Goal: Task Accomplishment & Management: Manage account settings

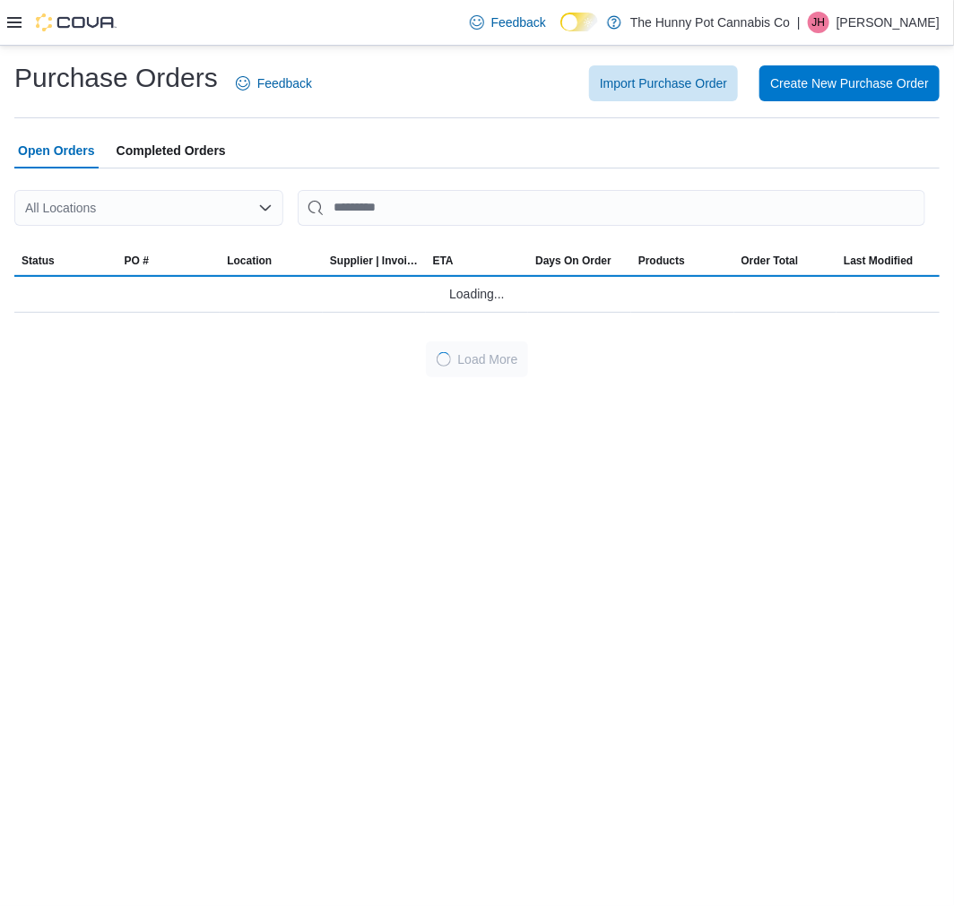
click at [230, 212] on div "All Locations" at bounding box center [148, 208] width 269 height 36
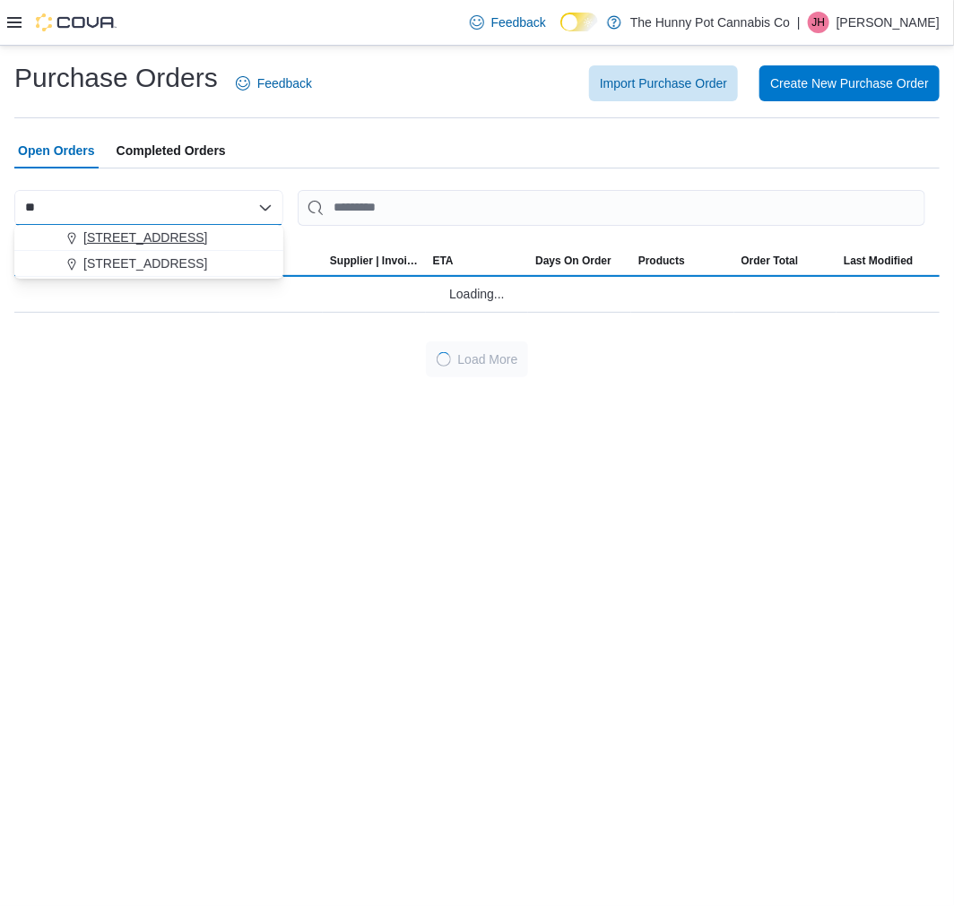
type input "**"
click at [158, 240] on span "[STREET_ADDRESS]" at bounding box center [145, 238] width 124 height 18
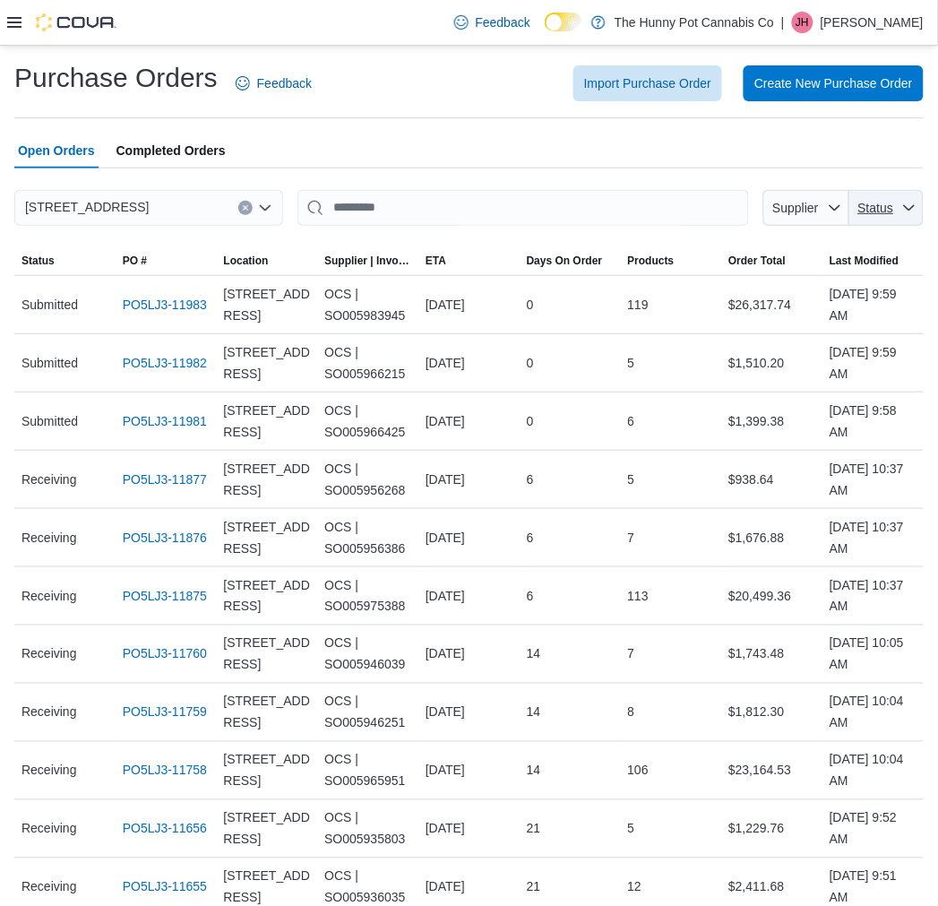
click at [894, 203] on span "Status" at bounding box center [877, 208] width 36 height 14
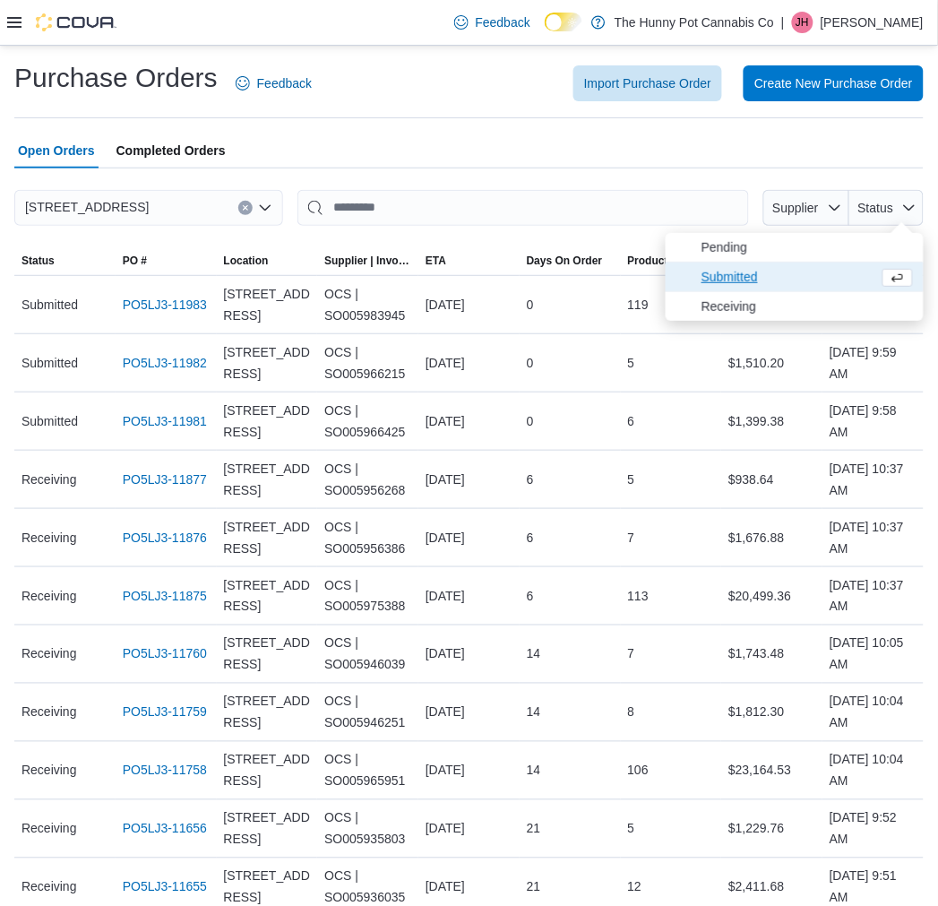
click at [836, 269] on span "Submitted" at bounding box center [787, 277] width 170 height 22
type input "**********"
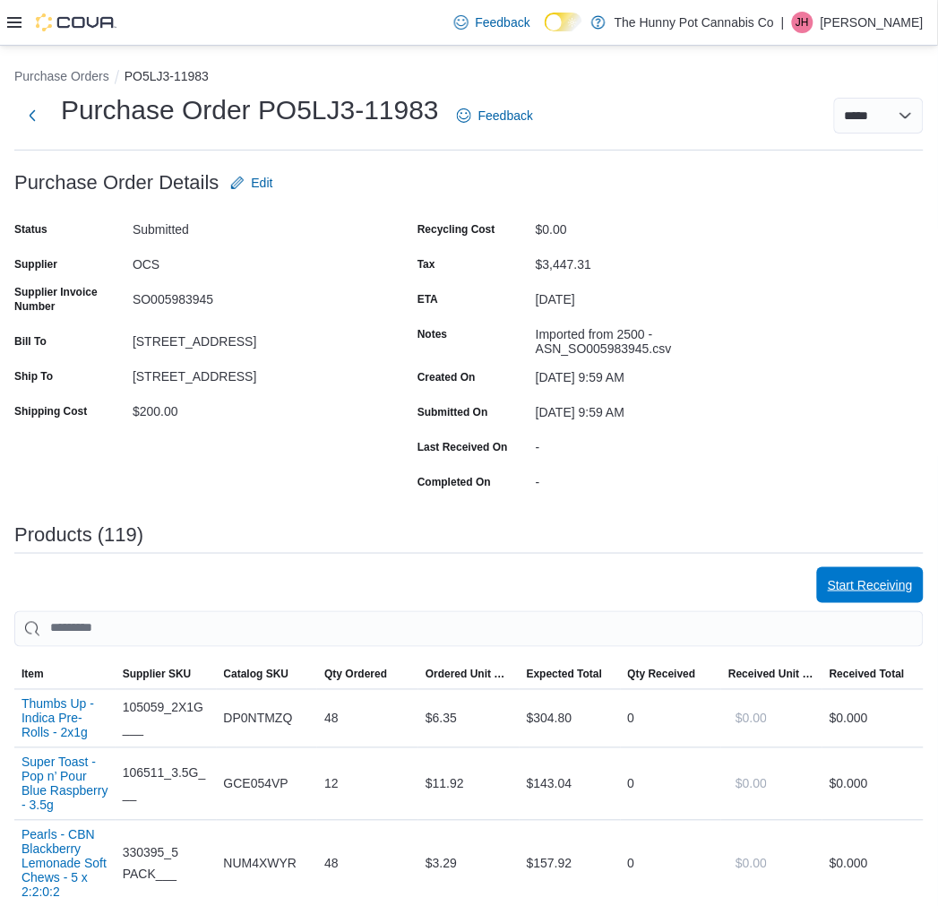
click at [864, 568] on span "Start Receiving" at bounding box center [870, 585] width 85 height 36
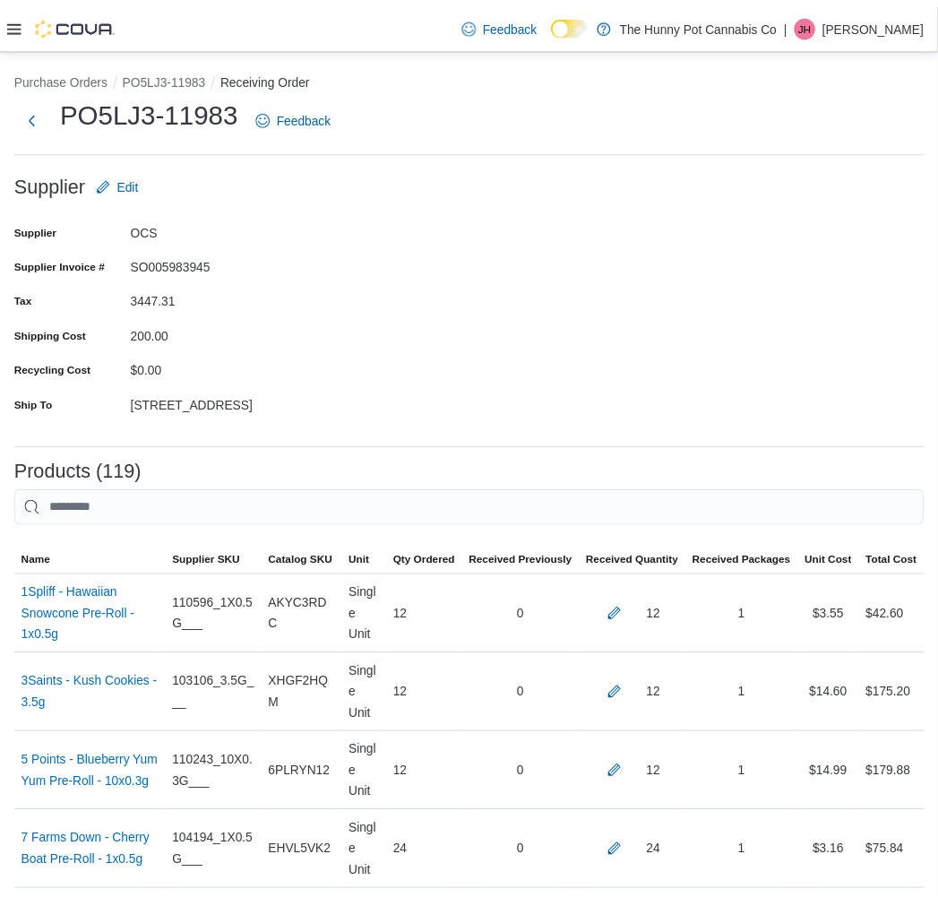
scroll to position [9582, 0]
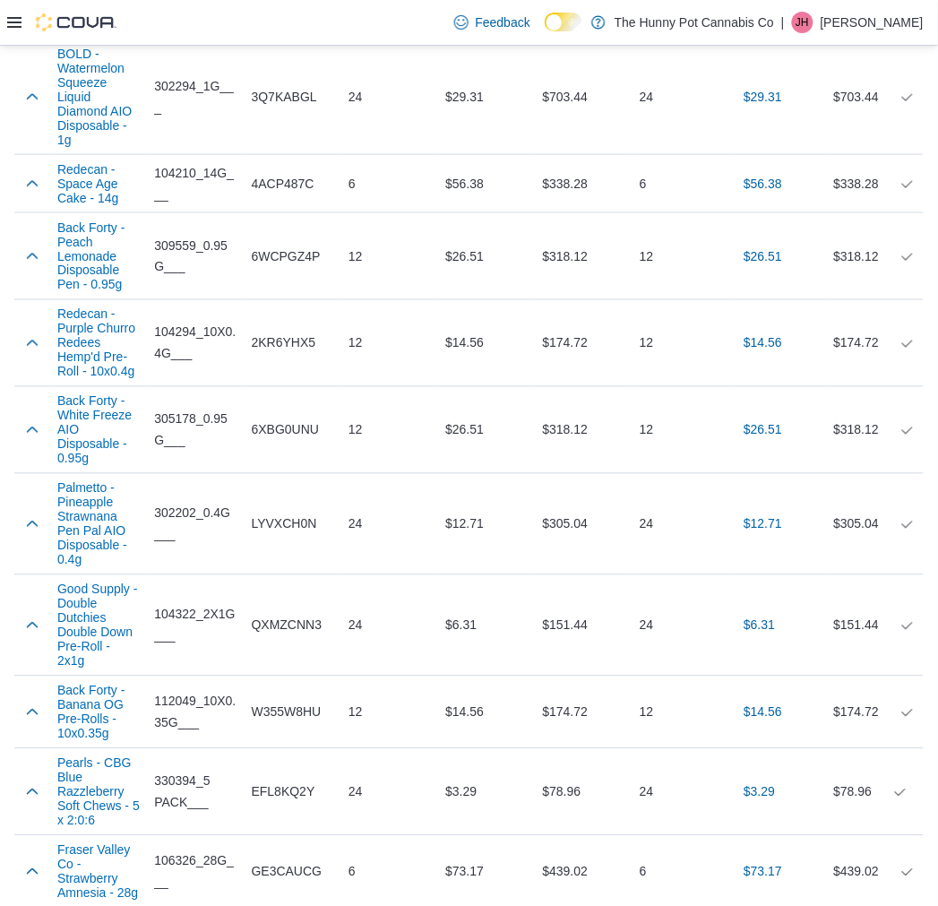
scroll to position [8805, 0]
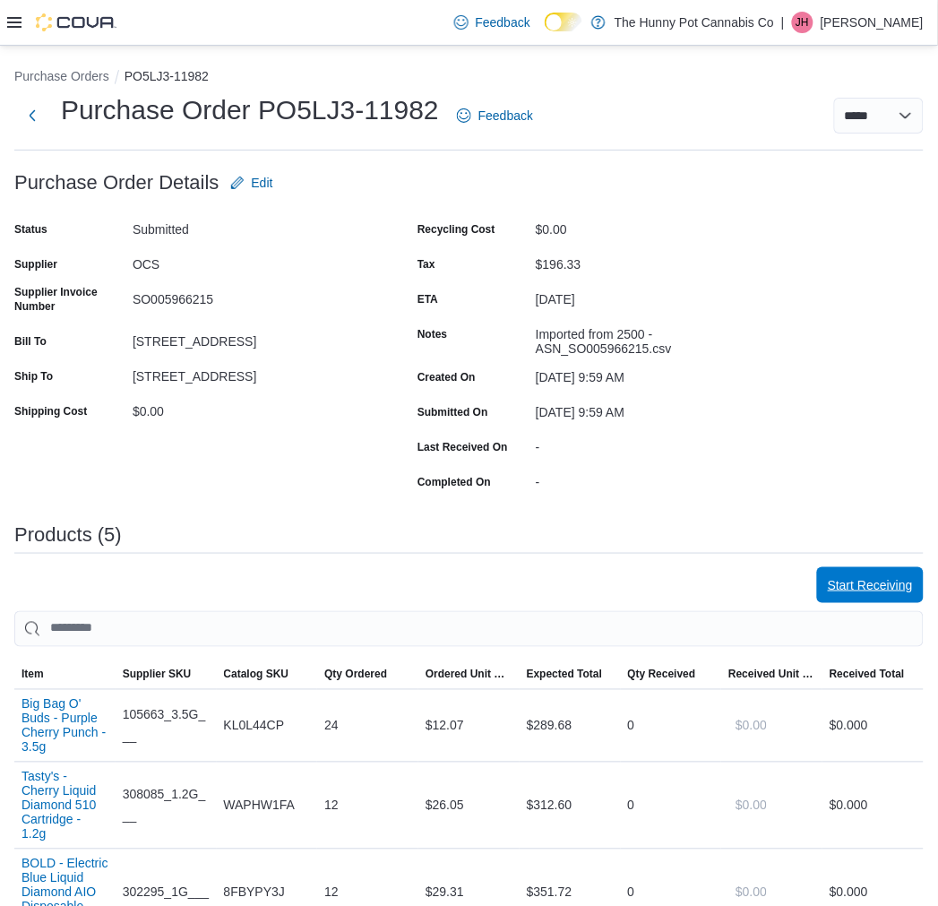
click at [857, 578] on span "Start Receiving" at bounding box center [870, 585] width 85 height 18
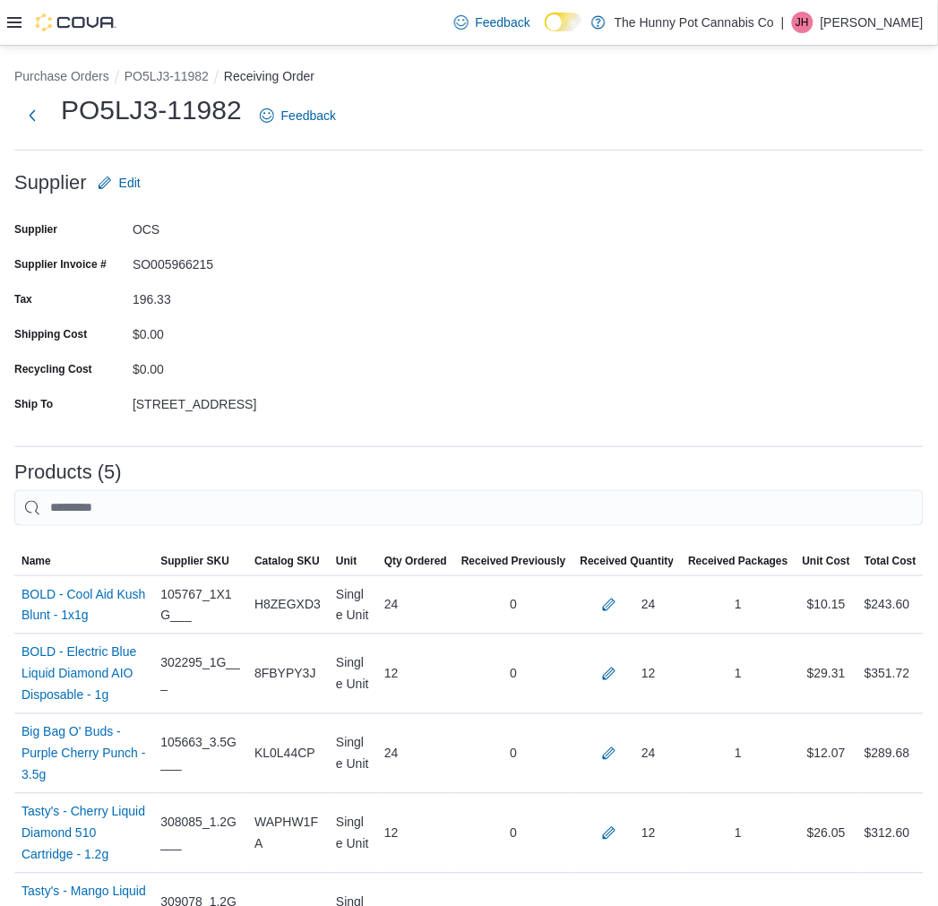
scroll to position [332, 0]
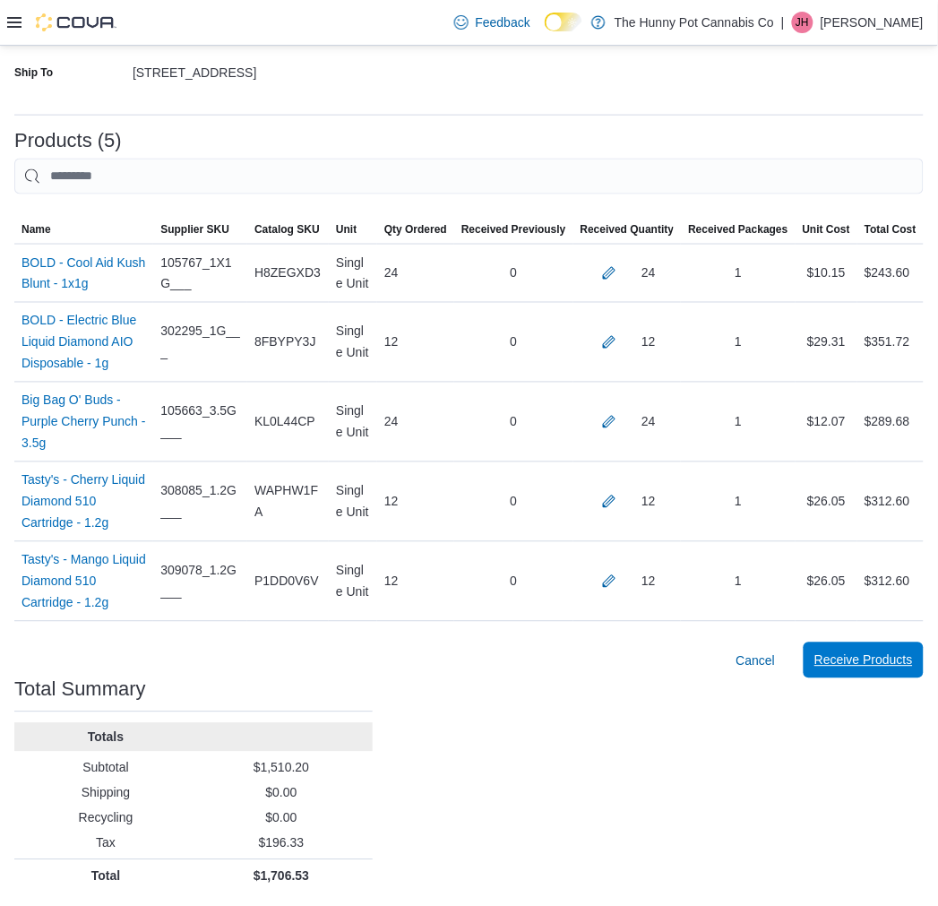
click at [869, 660] on span "Receive Products" at bounding box center [864, 661] width 99 height 18
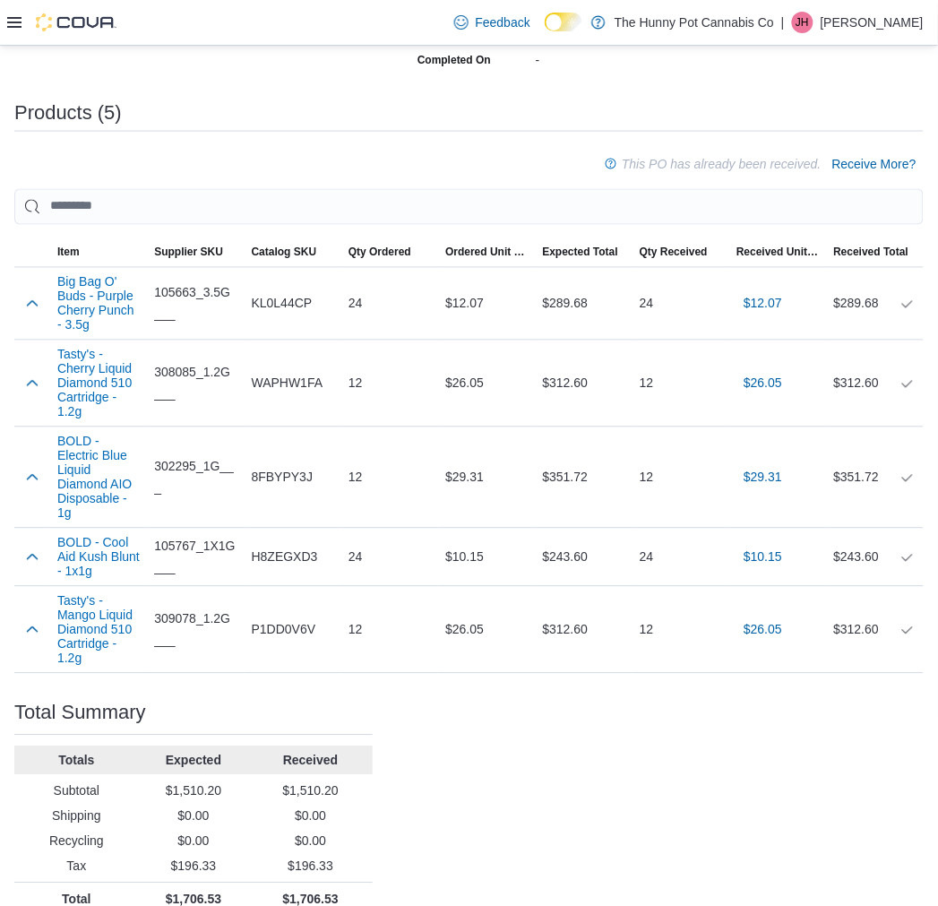
scroll to position [437, 0]
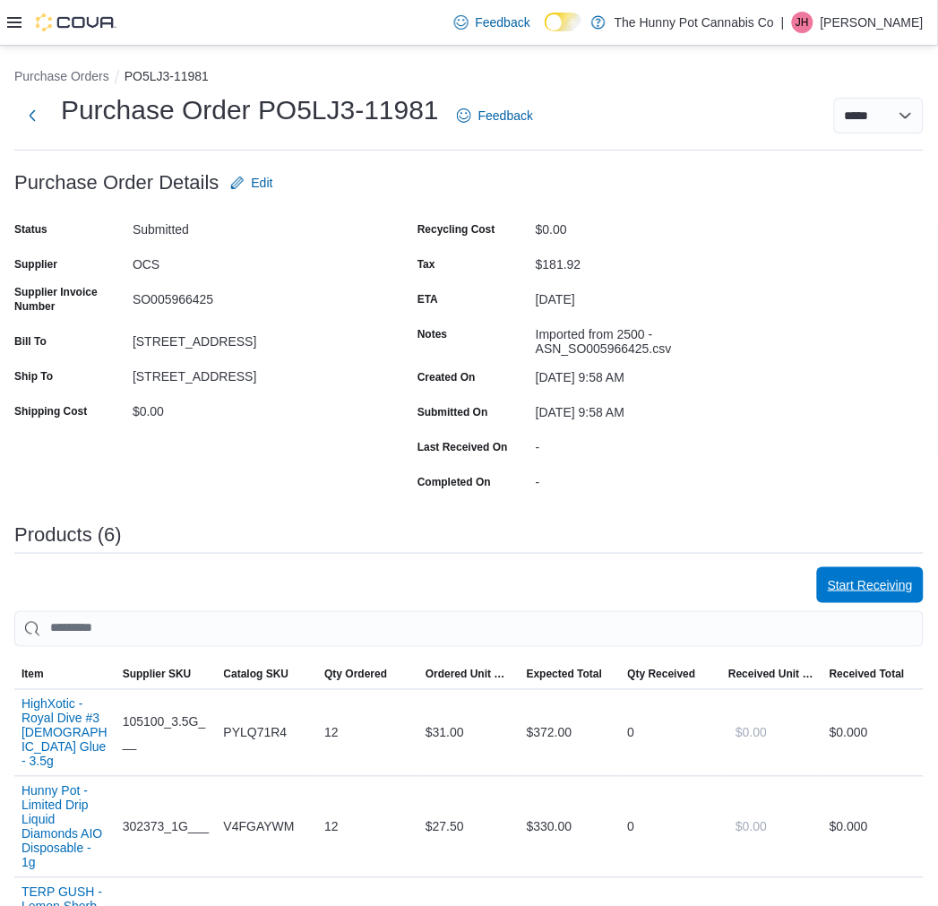
click at [858, 590] on span "Start Receiving" at bounding box center [870, 585] width 85 height 18
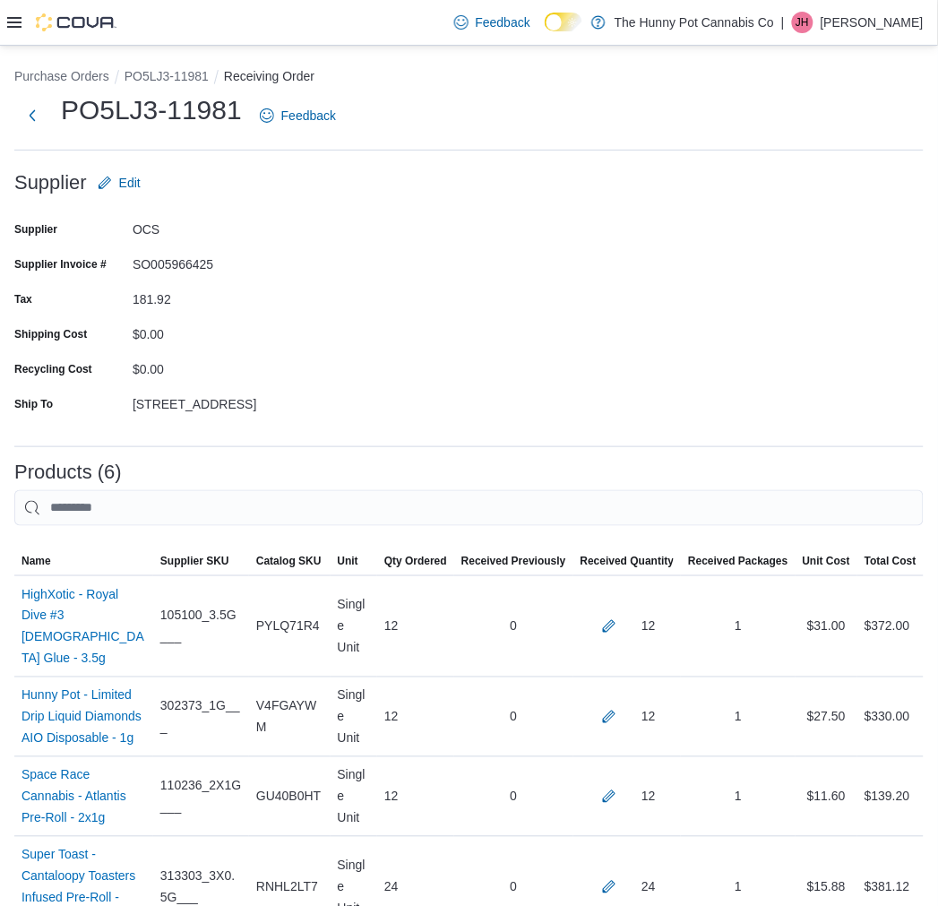
scroll to position [412, 0]
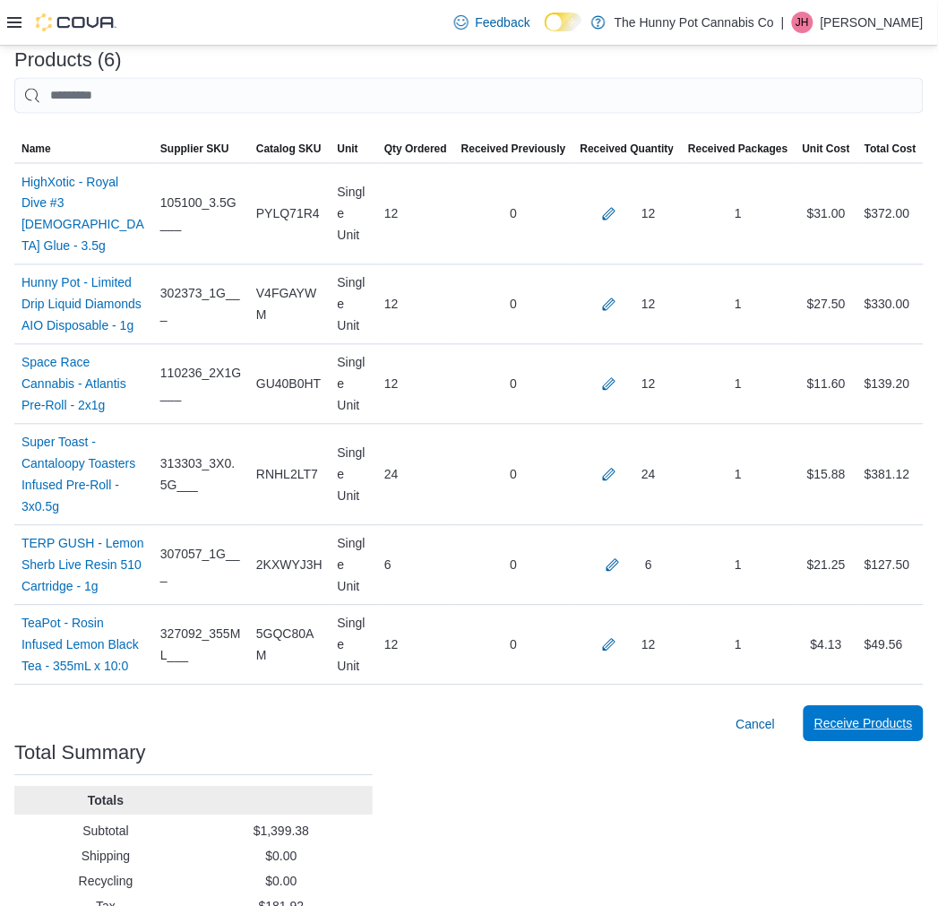
click at [858, 706] on span "Receive Products" at bounding box center [864, 724] width 99 height 36
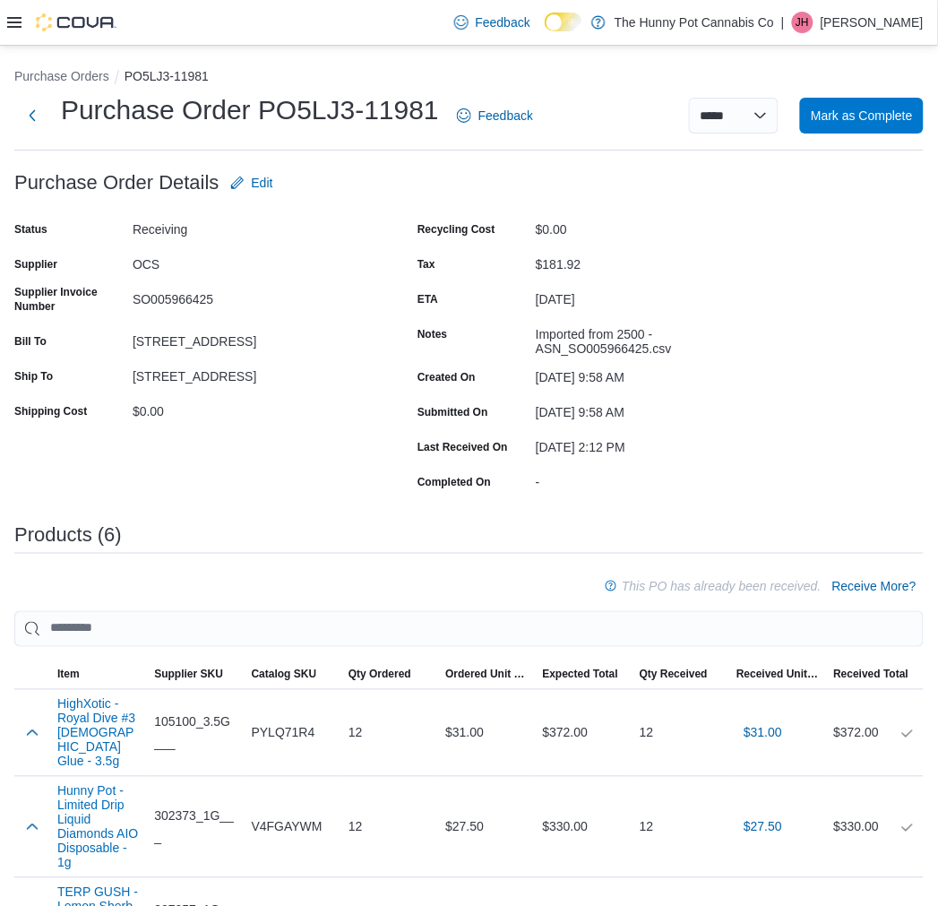
scroll to position [507, 0]
